Goal: Transaction & Acquisition: Purchase product/service

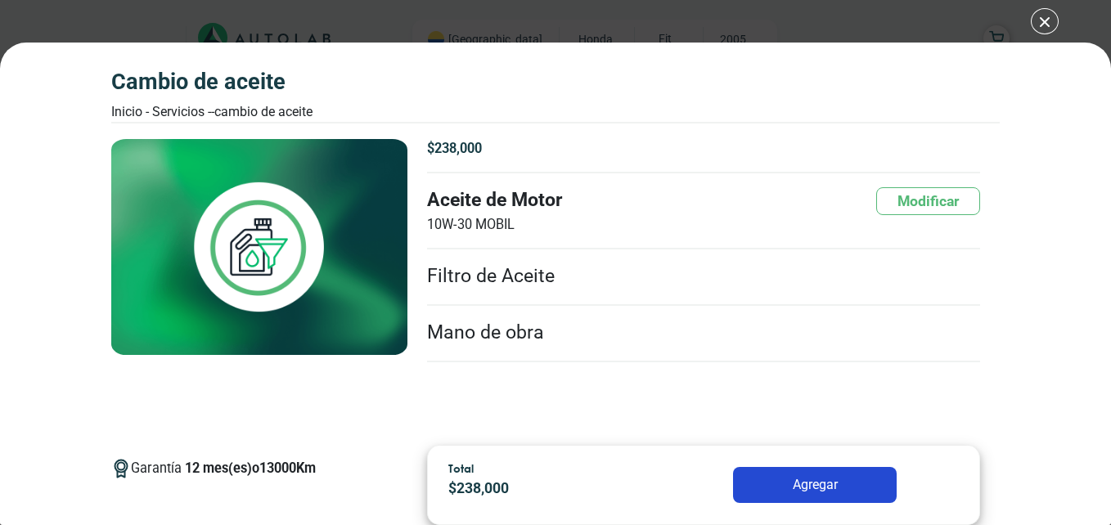
click at [1047, 21] on div "CAMBIO DE ACEITE Inicio - Servicios - - CAMBIO DE ACEITE CAMBIO DE ACEITE 12 13…" at bounding box center [555, 262] width 1111 height 525
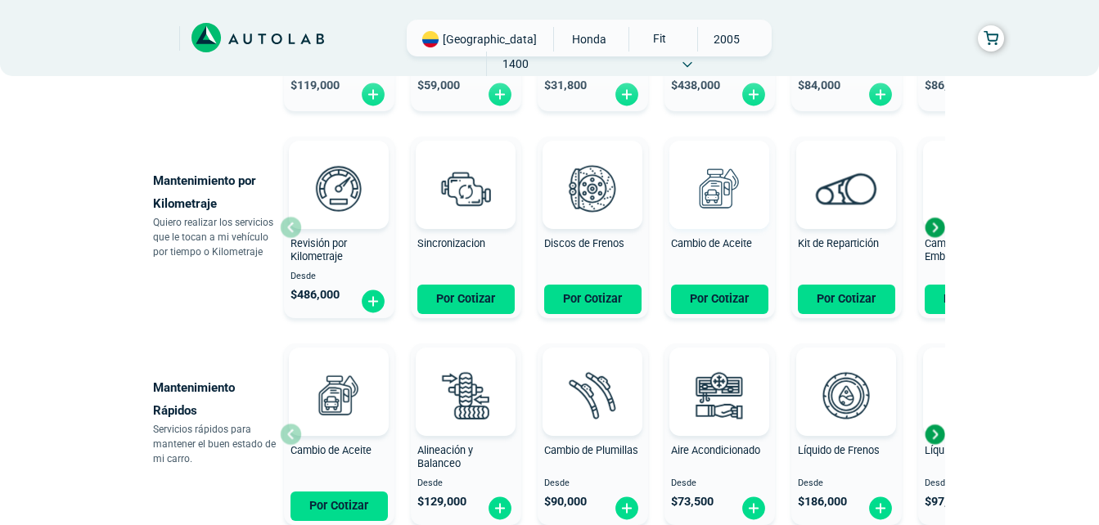
scroll to position [818, 0]
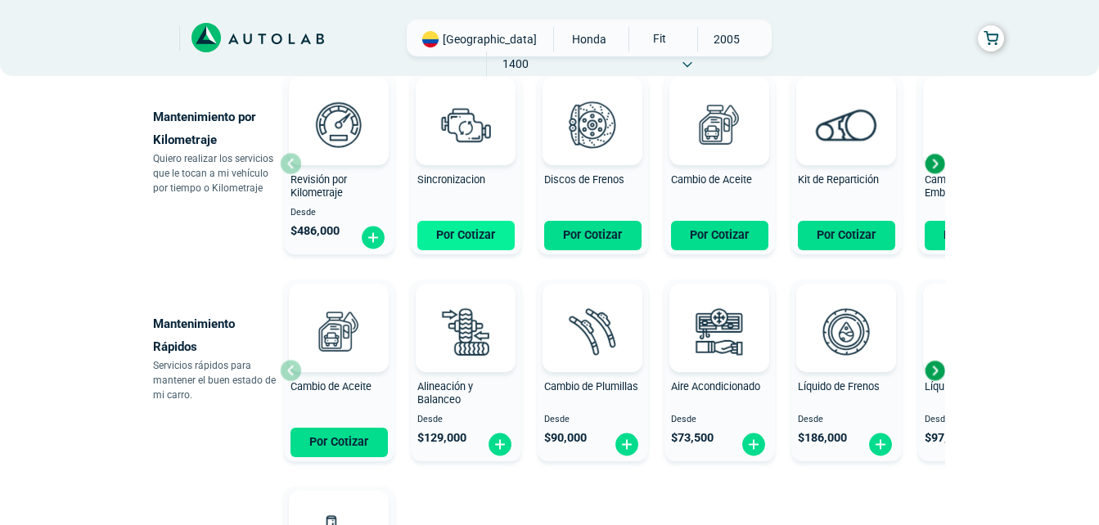
click at [436, 245] on button "Por Cotizar" at bounding box center [465, 235] width 97 height 29
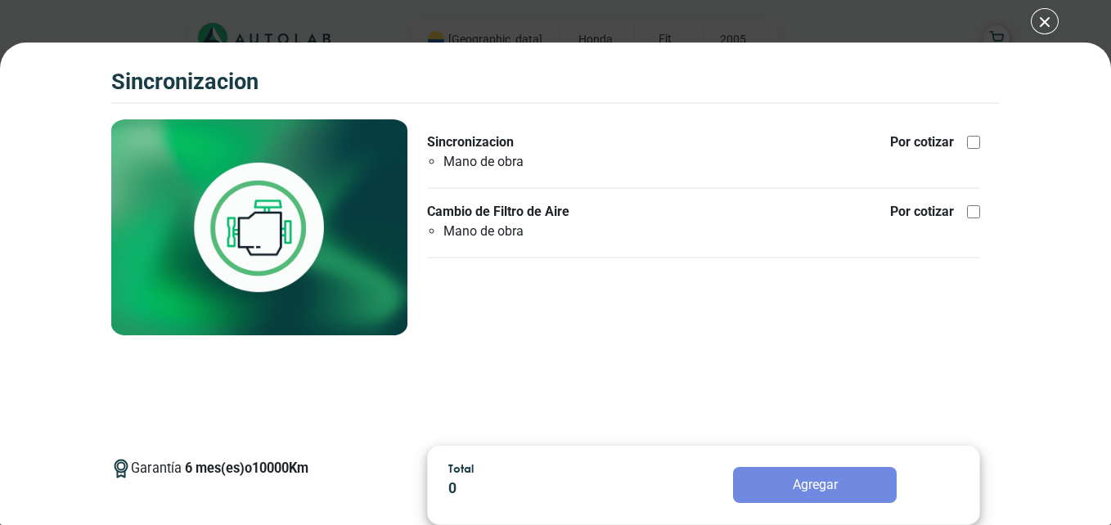
click at [969, 137] on div at bounding box center [973, 142] width 13 height 13
click at [969, 137] on input "Sincronizacion Mano de obra Por cotizar" at bounding box center [973, 142] width 13 height 13
checkbox input "true"
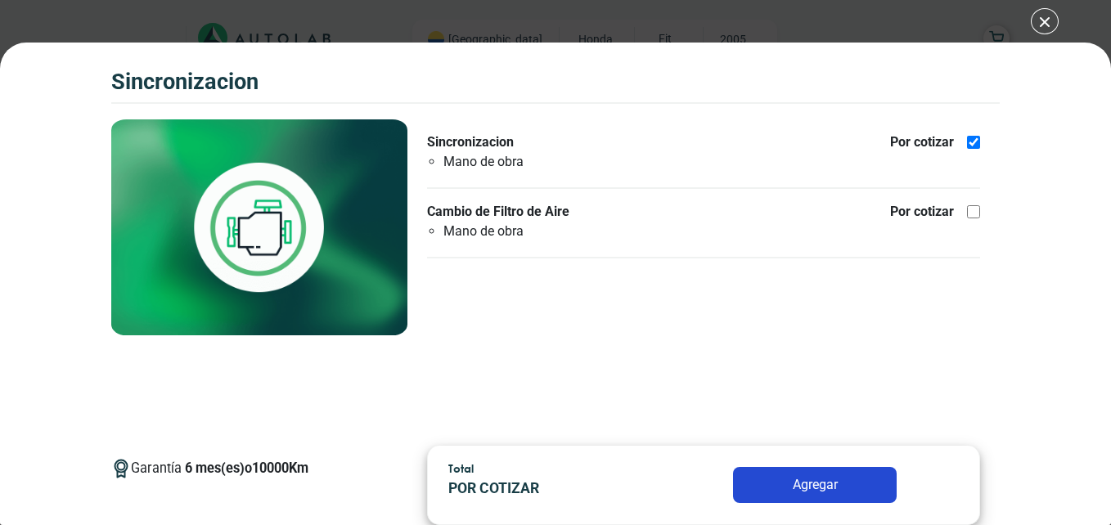
click at [976, 195] on ul "Sincronizacion Mano de obra Por cotizar Cambio de Filtro de Aire Mano de obra P…" at bounding box center [703, 196] width 553 height 126
click at [976, 201] on ul "Sincronizacion Mano de obra Por cotizar Cambio de Filtro de Aire Mano de obra P…" at bounding box center [703, 196] width 553 height 126
click at [979, 211] on div at bounding box center [973, 211] width 13 height 13
click at [979, 211] on input "Cambio de Filtro de Aire Mano de obra Por cotizar" at bounding box center [973, 211] width 13 height 13
checkbox input "true"
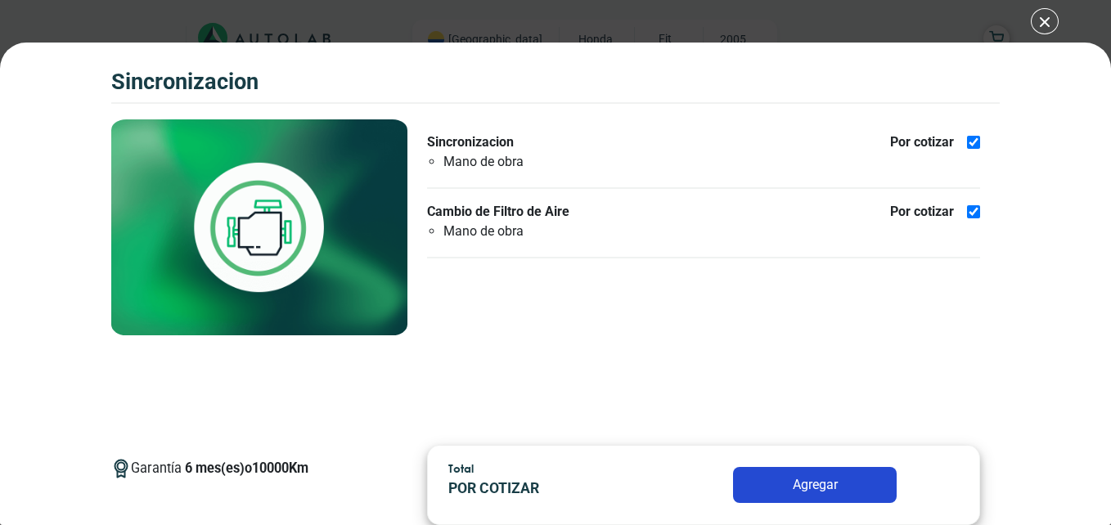
click at [817, 487] on button "Agregar" at bounding box center [815, 485] width 164 height 36
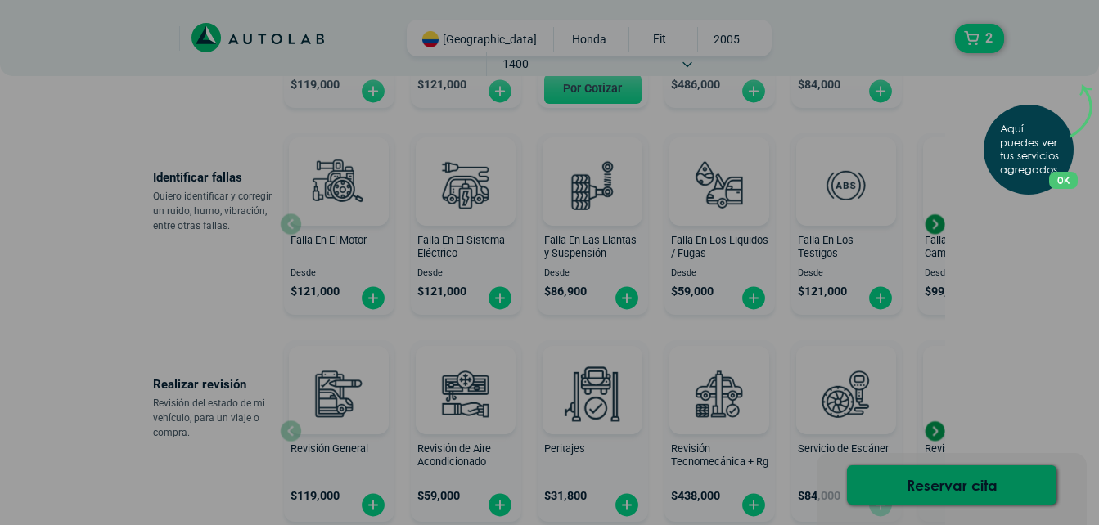
scroll to position [327, 0]
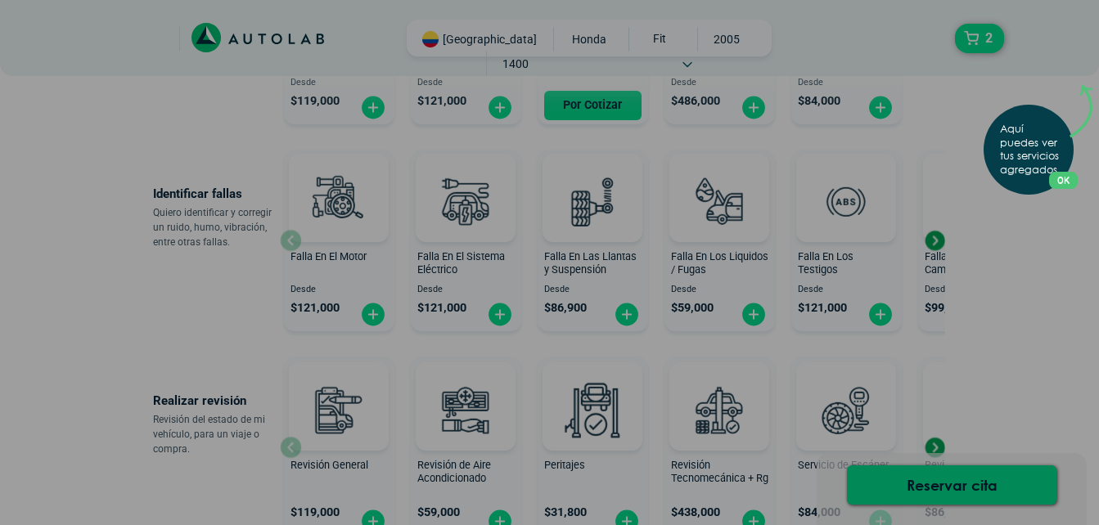
click at [967, 42] on div "Aquí puedes ver tus servicios agregados. OK .aex,.bex{fill:none!important;strok…" at bounding box center [549, 262] width 1099 height 525
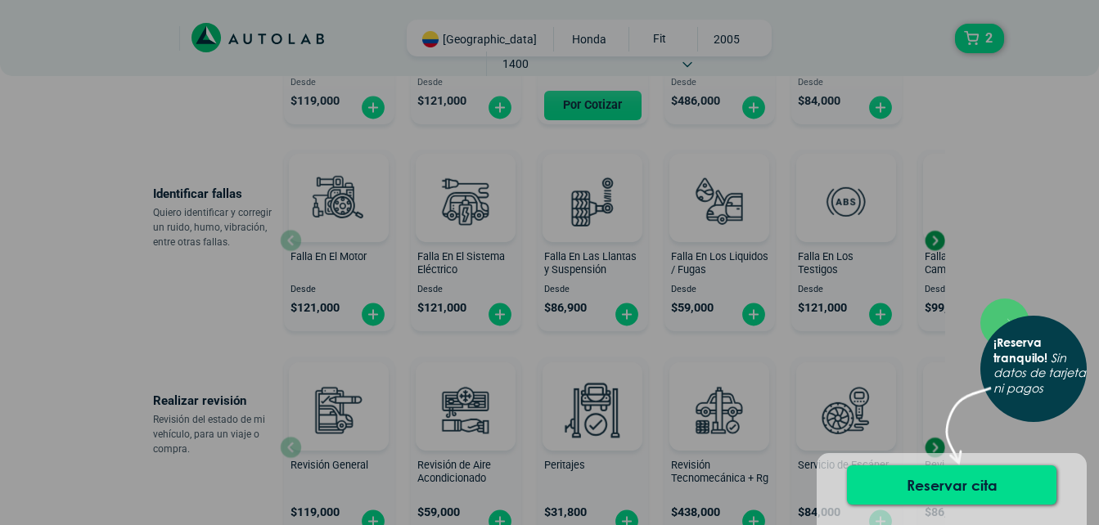
scroll to position [0, 0]
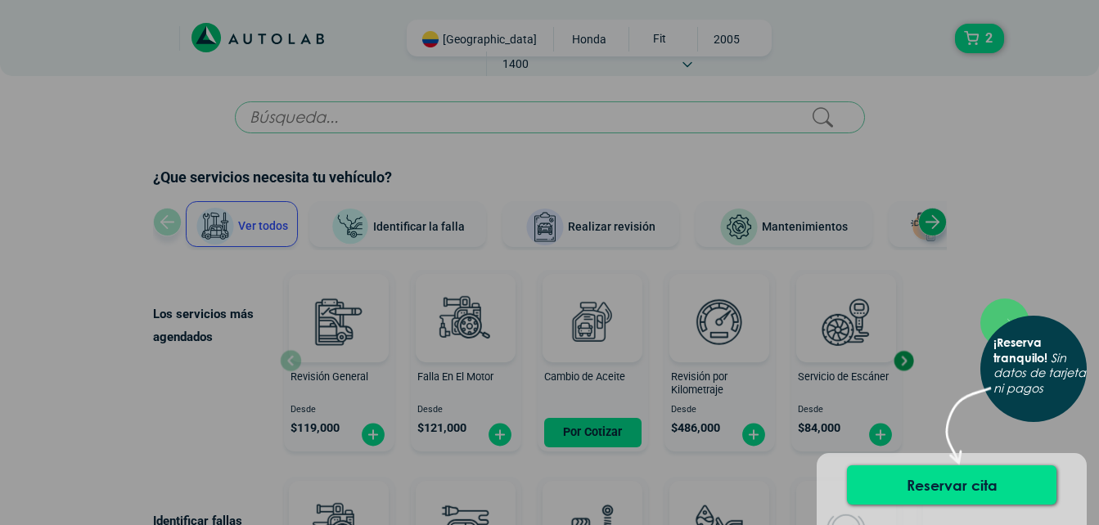
click at [962, 233] on div "× ¡Reserva tranquilo! Sin datos de tarjeta ni pagos" at bounding box center [549, 262] width 1099 height 525
